Goal: Task Accomplishment & Management: Use online tool/utility

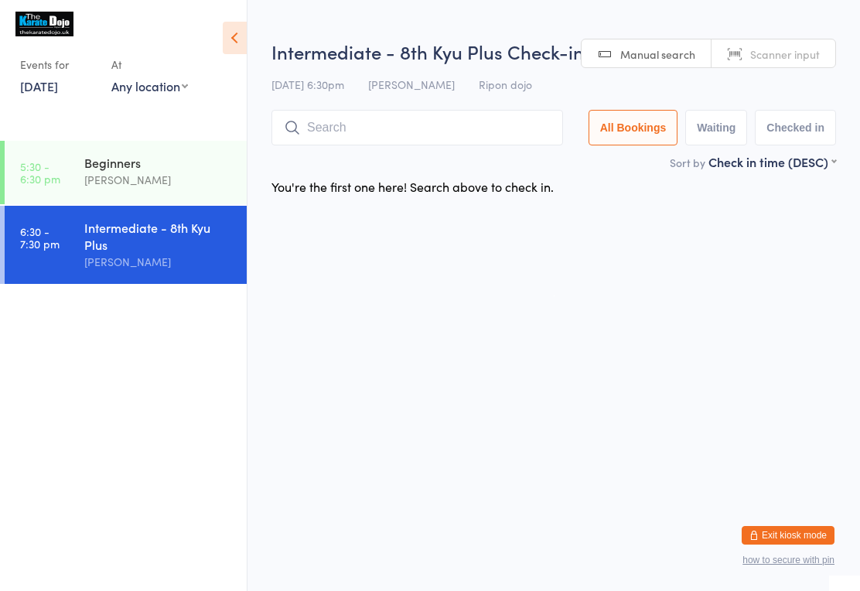
click at [514, 133] on input "search" at bounding box center [416, 128] width 291 height 36
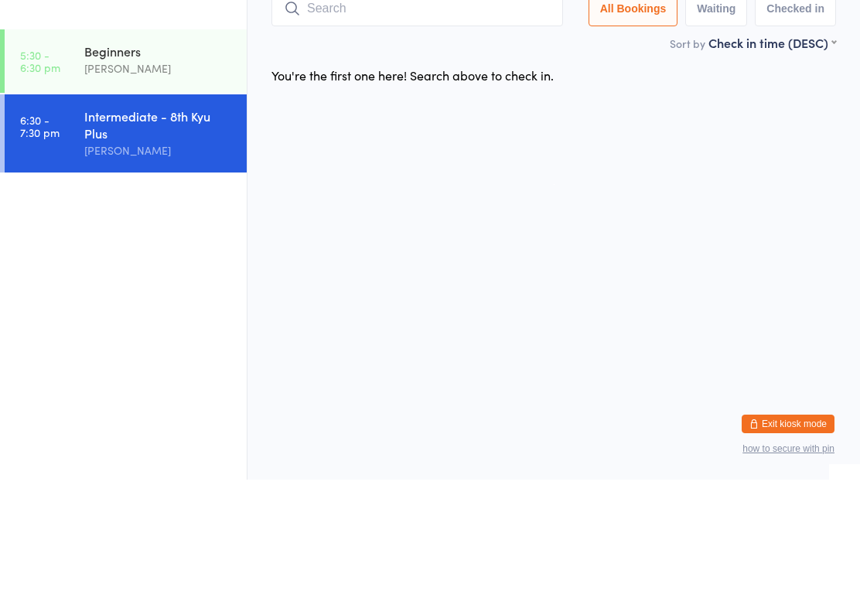
click at [505, 102] on input "search" at bounding box center [416, 120] width 291 height 36
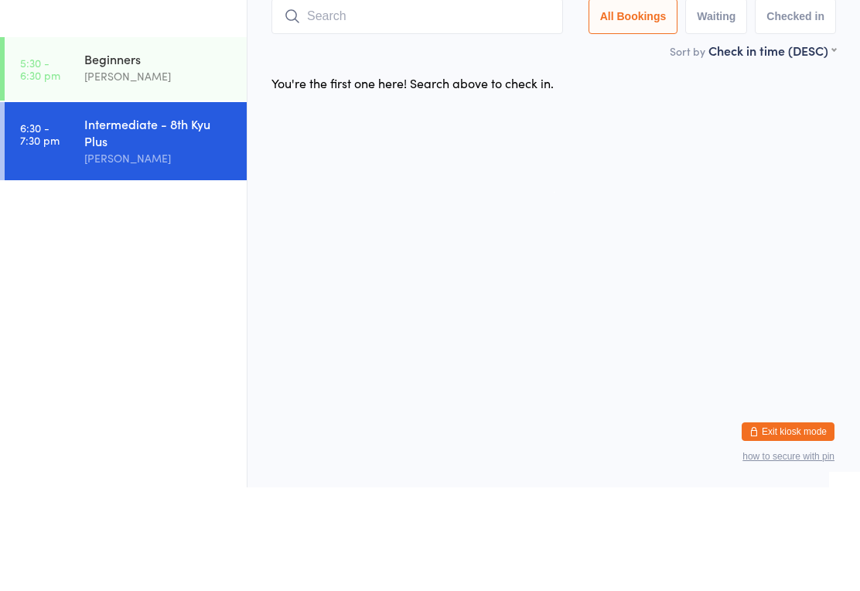
click at [502, 102] on input "search" at bounding box center [416, 120] width 291 height 36
type input "0"
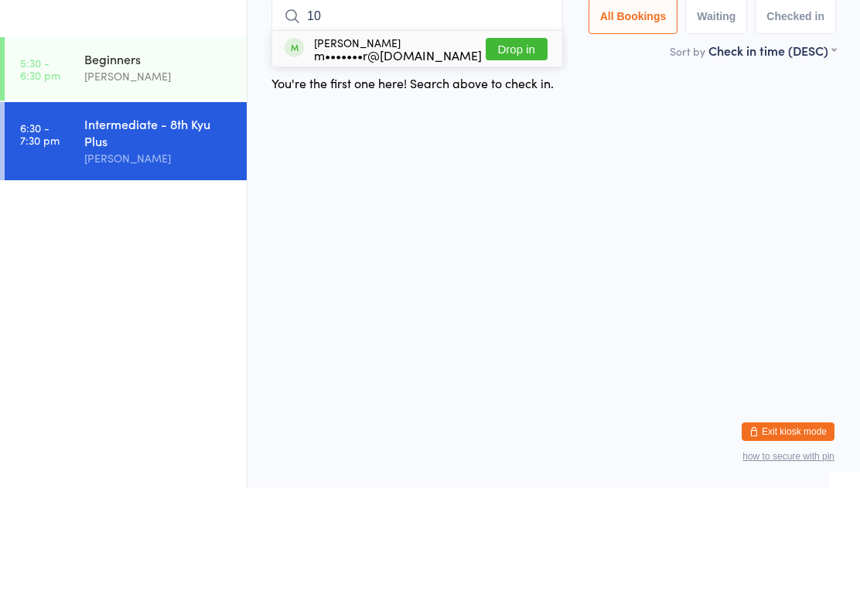
type input "10"
click at [531, 141] on button "Drop in" at bounding box center [516, 152] width 62 height 22
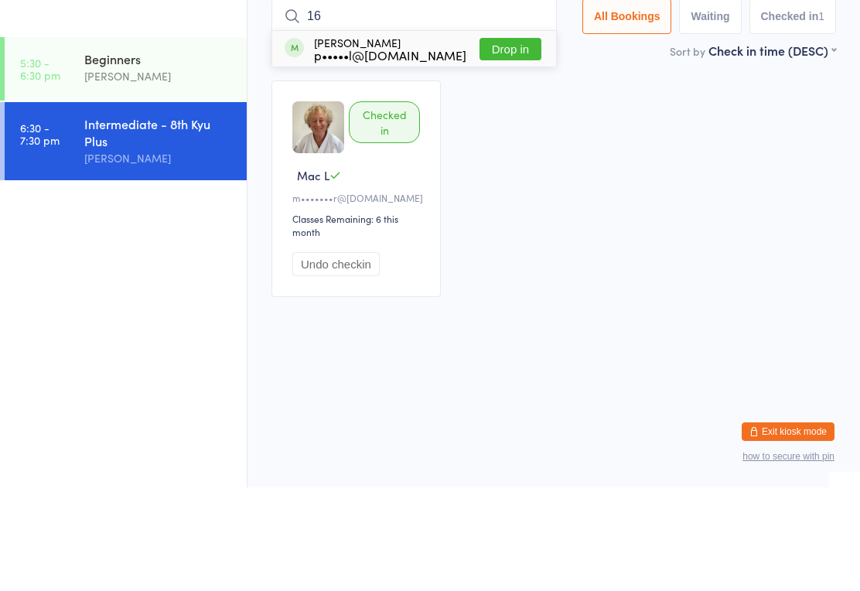
type input "16"
click at [521, 141] on button "Drop in" at bounding box center [510, 152] width 62 height 22
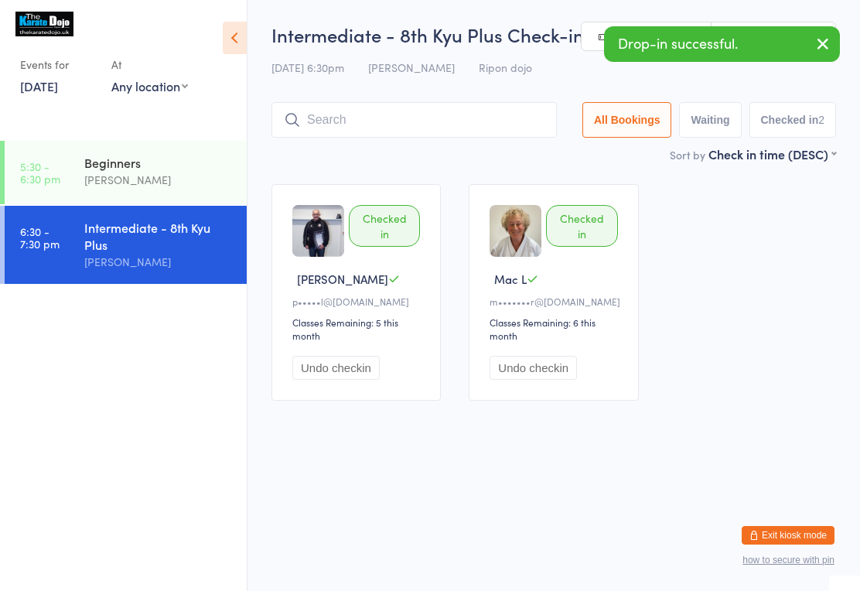
click at [427, 128] on input "search" at bounding box center [413, 120] width 285 height 36
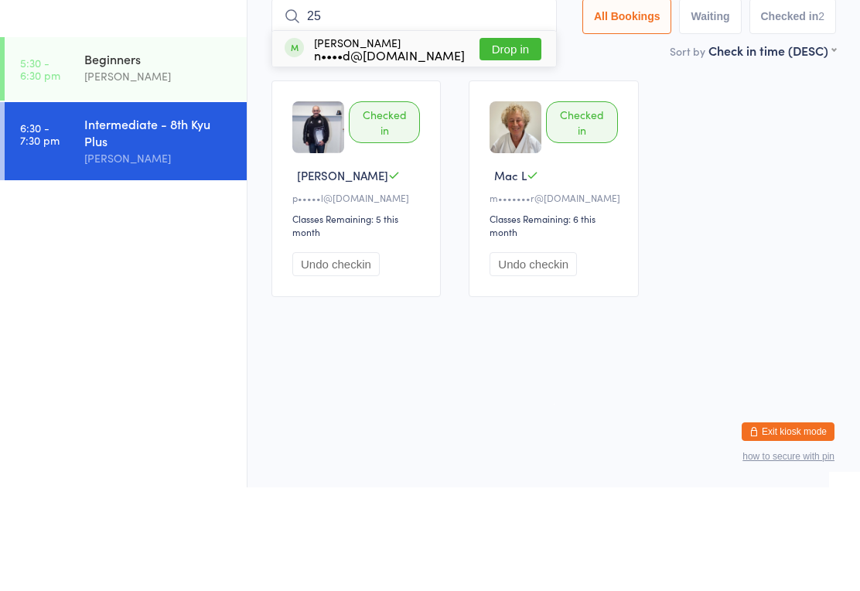
type input "25"
click at [513, 141] on button "Drop in" at bounding box center [510, 152] width 62 height 22
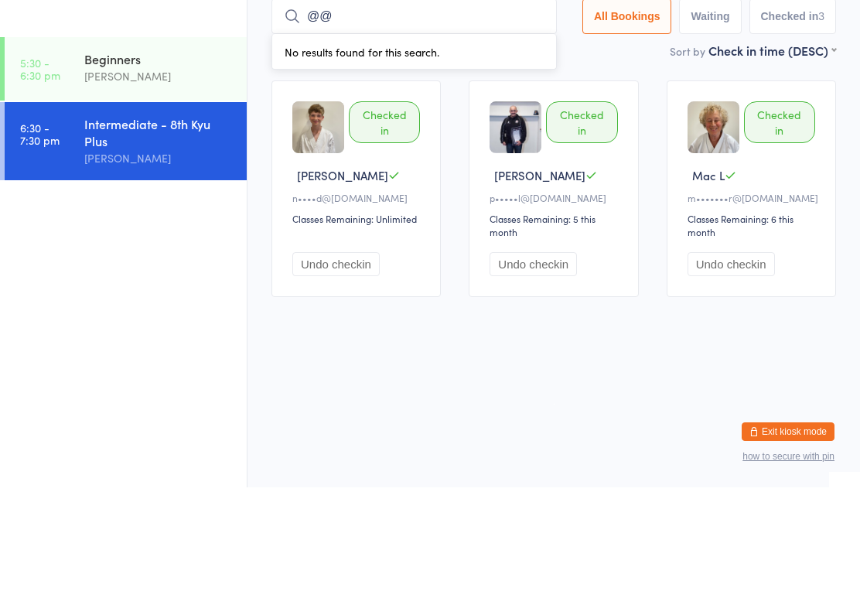
type input "@"
type input "112"
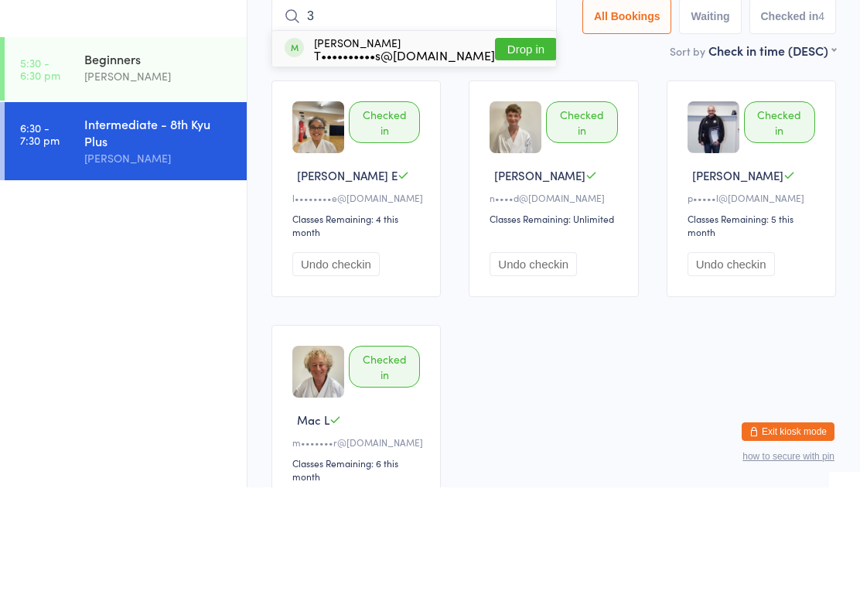
type input "37"
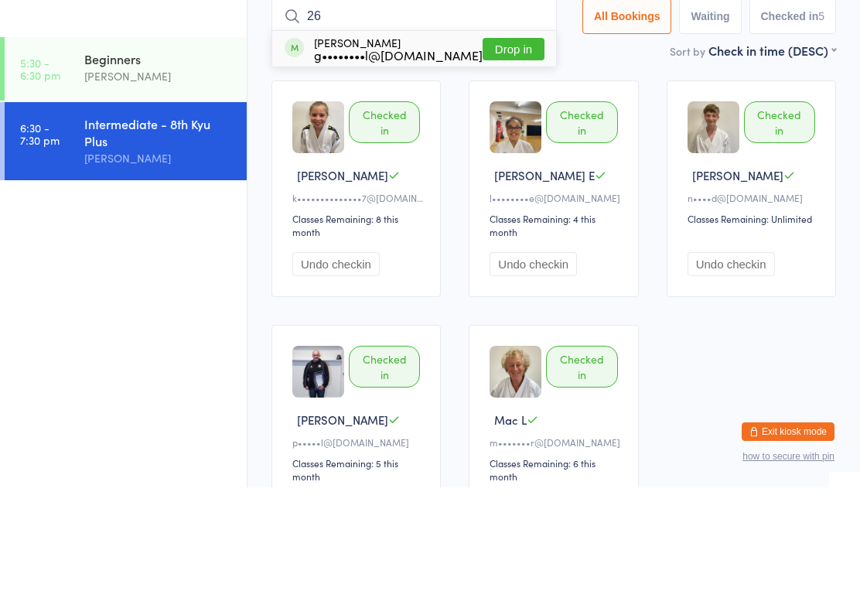
type input "26"
click at [523, 135] on div "[PERSON_NAME] g••••••••l@[DOMAIN_NAME] Drop in" at bounding box center [414, 153] width 284 height 36
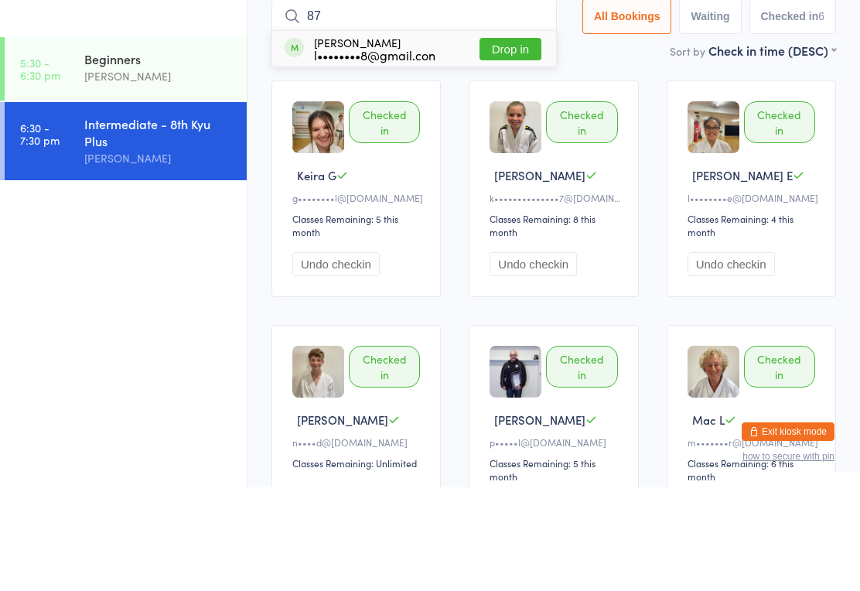
type input "87"
click at [505, 141] on button "Drop in" at bounding box center [510, 152] width 62 height 22
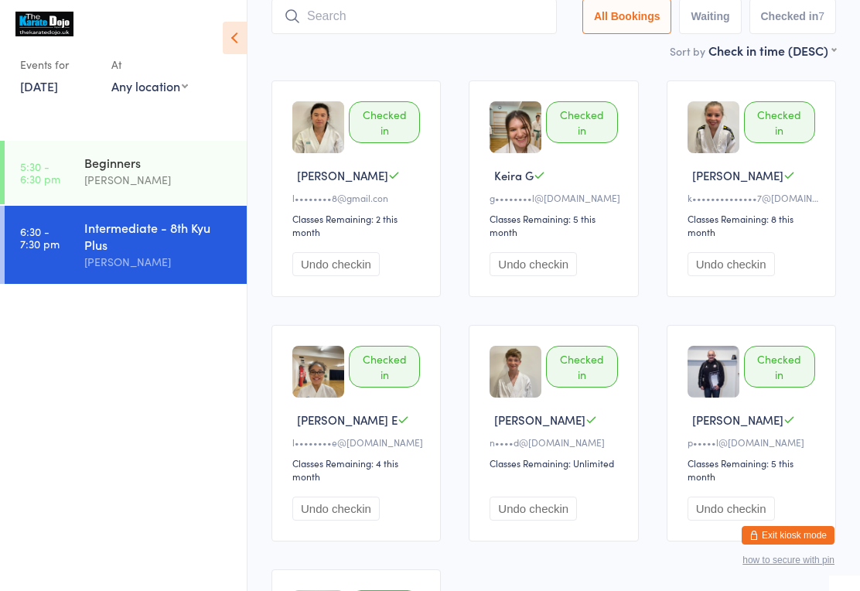
click at [313, 15] on input "search" at bounding box center [413, 16] width 285 height 36
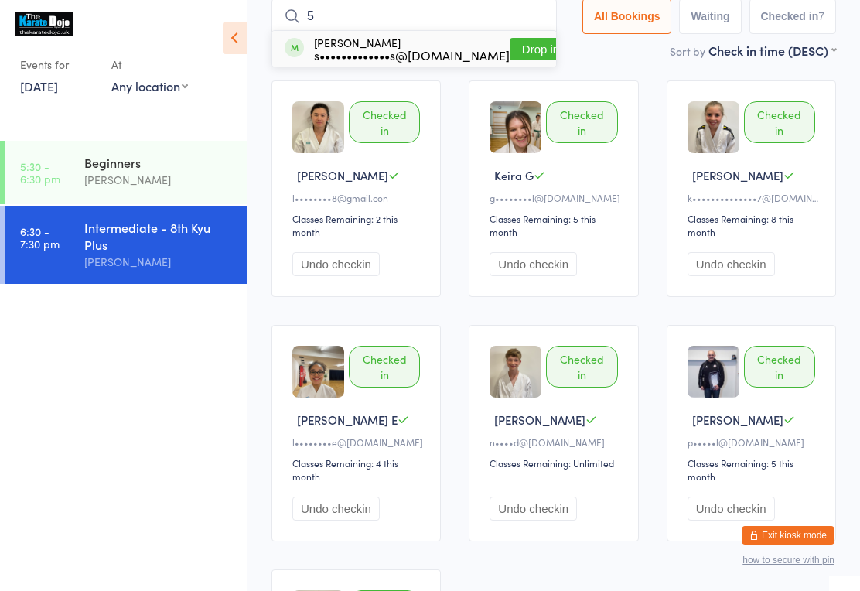
type input "58"
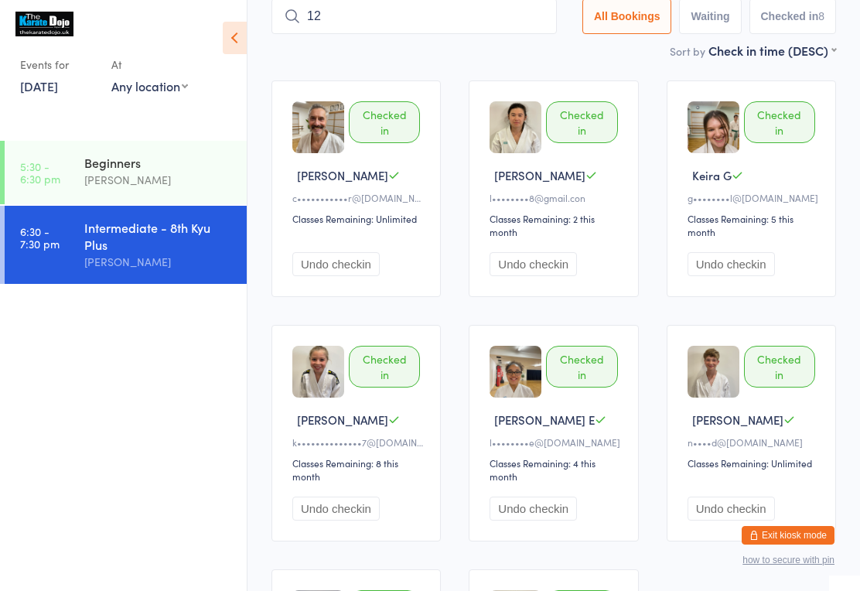
type input "121"
